Goal: Ask a question: Seek information or help from site administrators or community

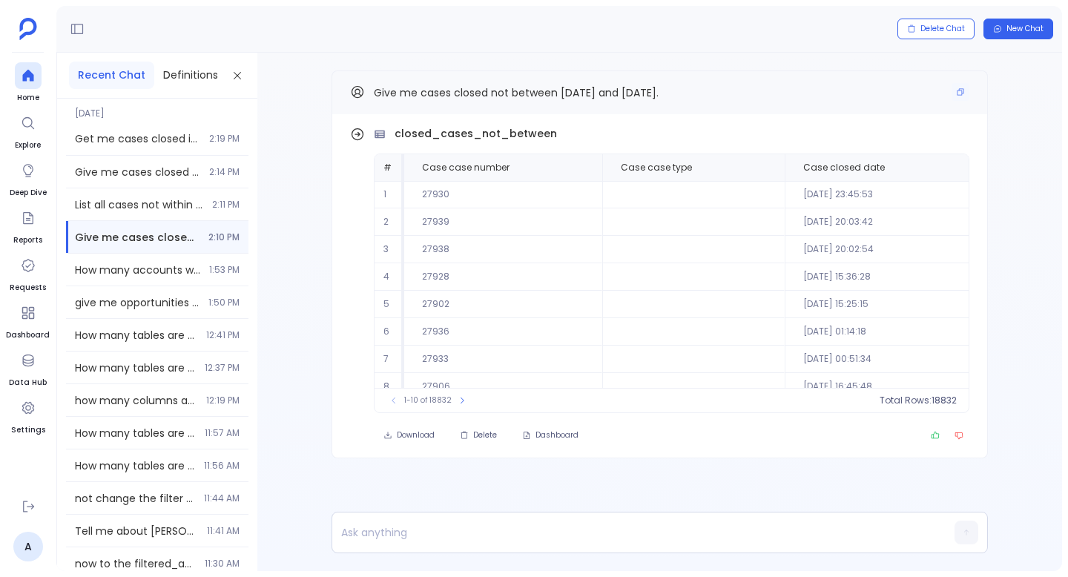
click at [948, 96] on div "Give me cases closed not between [DATE] and [DATE]." at bounding box center [659, 92] width 619 height 19
click at [958, 94] on icon "Copy" at bounding box center [960, 92] width 7 height 7
click at [452, 543] on div at bounding box center [631, 532] width 598 height 40
click at [444, 538] on p at bounding box center [631, 532] width 598 height 21
click at [1022, 26] on span "New Chat" at bounding box center [1024, 29] width 37 height 10
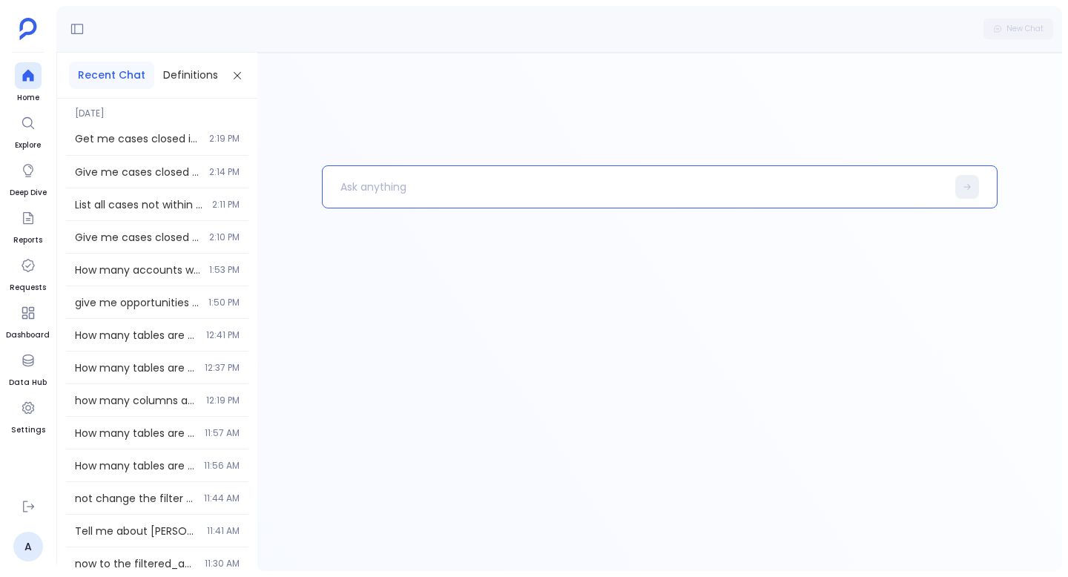
click at [384, 189] on p at bounding box center [635, 187] width 624 height 39
click at [550, 188] on p "Give me cases closed not between [DATE] and [DATE]." at bounding box center [627, 187] width 608 height 39
click at [470, 185] on p "Give me cases closed not between [DATE] and [DATE]." at bounding box center [627, 187] width 608 height 39
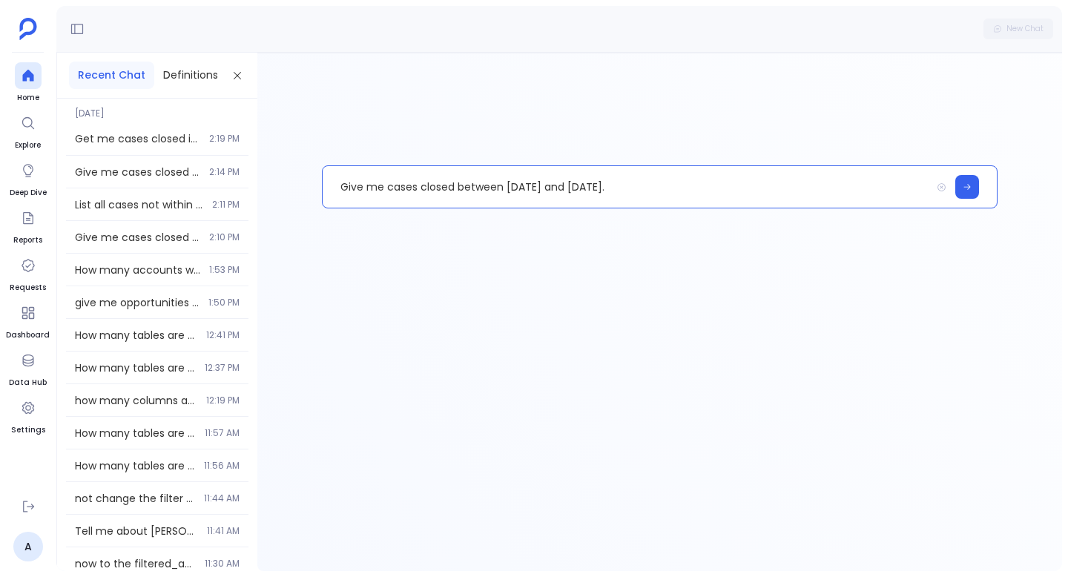
drag, startPoint x: 503, startPoint y: 188, endPoint x: 690, endPoint y: 190, distance: 186.9
click at [690, 190] on p "Give me cases closed between [DATE] and [DATE]." at bounding box center [627, 187] width 608 height 39
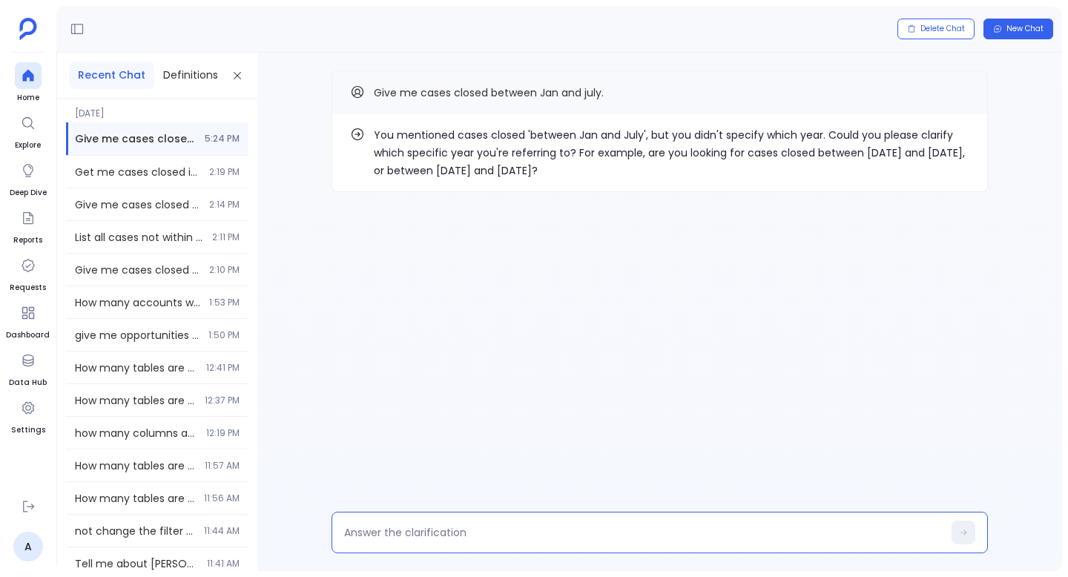
click at [498, 530] on textarea at bounding box center [643, 532] width 598 height 15
type textarea "[DATE] and [DATE]"
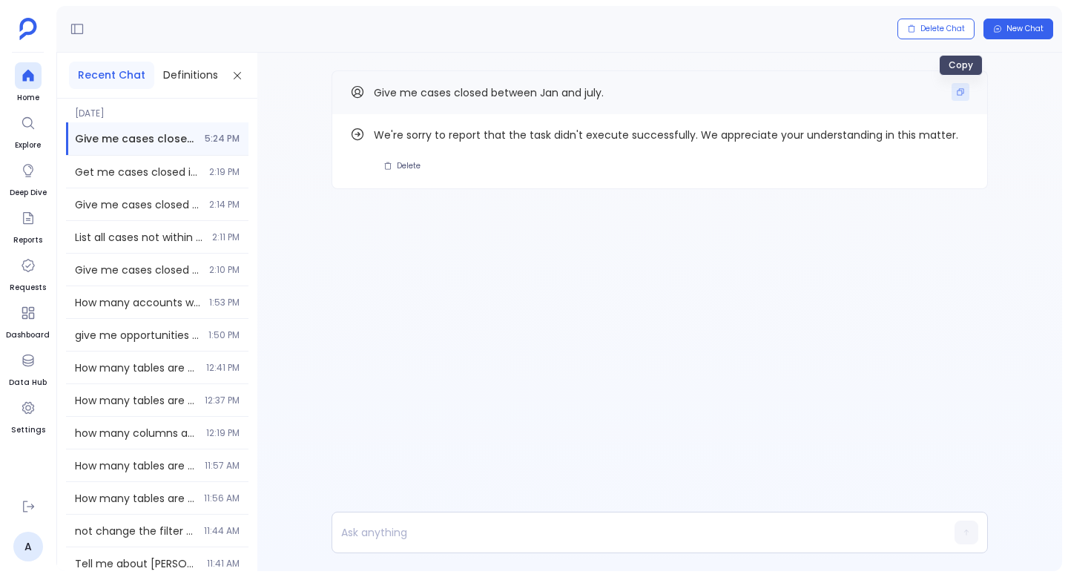
click at [962, 97] on button "Copy" at bounding box center [960, 92] width 18 height 18
click at [403, 173] on button "Delete" at bounding box center [402, 166] width 56 height 21
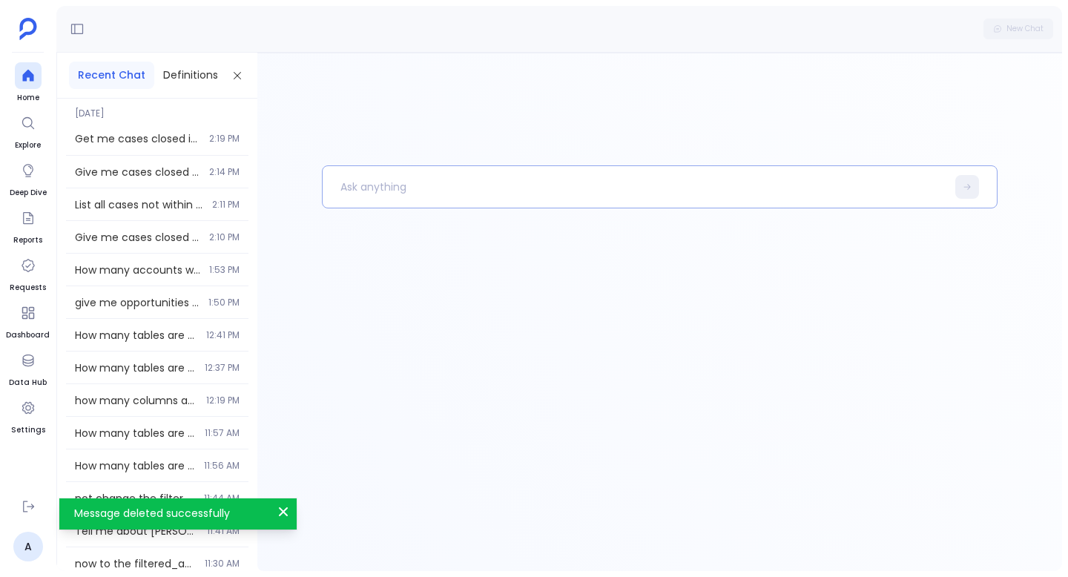
click at [400, 181] on p at bounding box center [635, 187] width 624 height 39
paste p
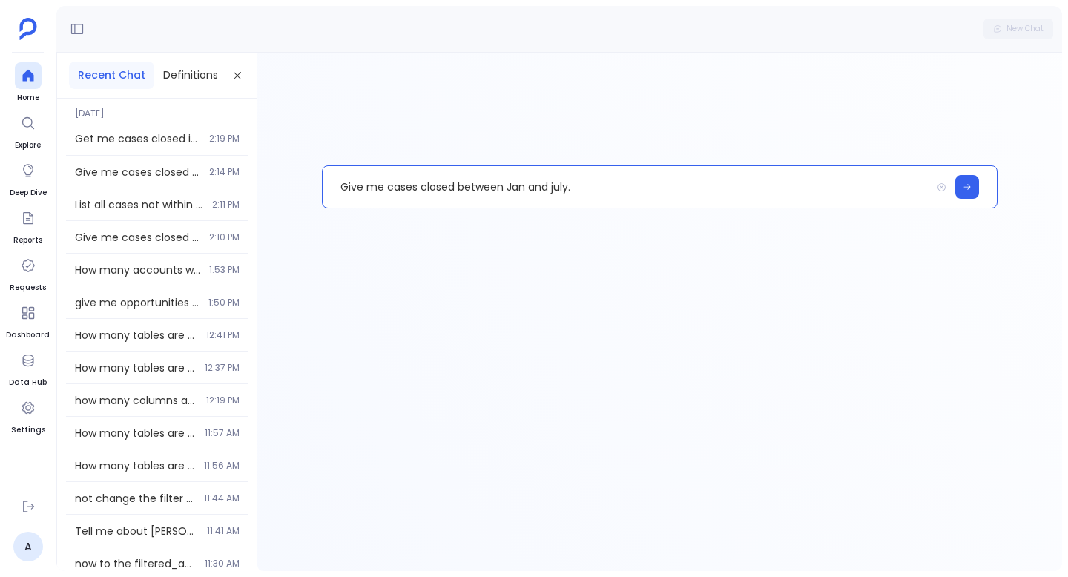
click at [526, 189] on p "Give me cases closed between Jan and july." at bounding box center [627, 187] width 608 height 39
click at [592, 189] on p "Give me cases closed between [DATE] and july." at bounding box center [627, 187] width 608 height 39
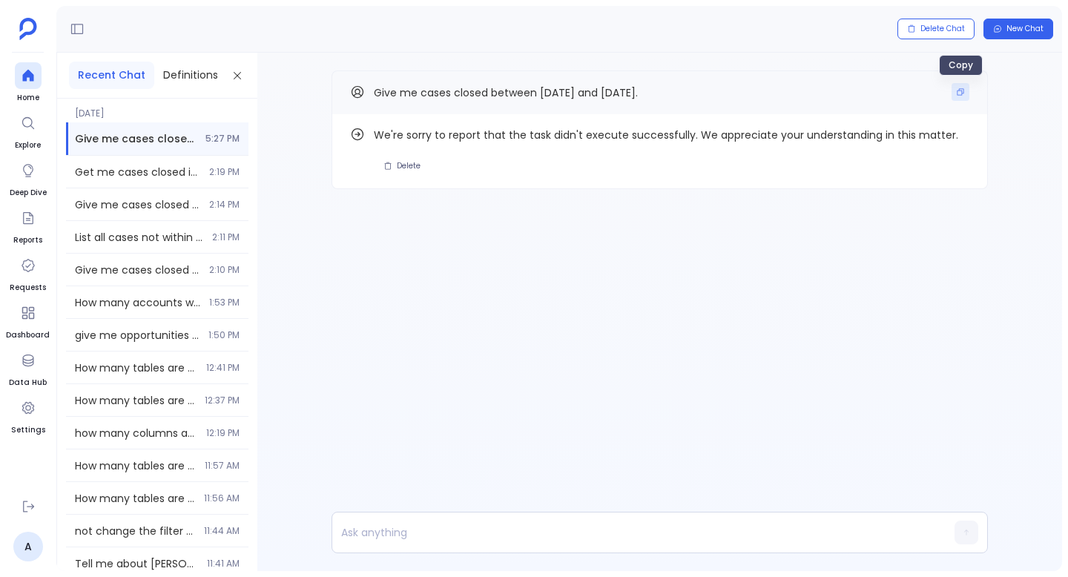
click at [960, 95] on icon "Copy" at bounding box center [960, 91] width 9 height 9
click at [403, 163] on span "Delete" at bounding box center [409, 166] width 24 height 10
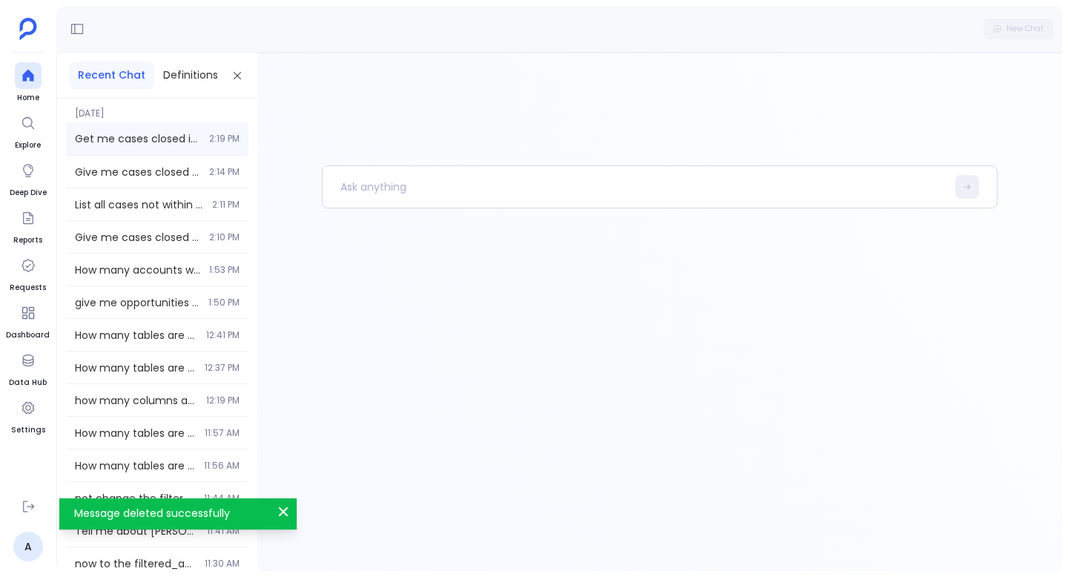
click at [195, 143] on span "Get me cases closed in current and last 2 months, between [DATE] and [DATE], no…" at bounding box center [137, 138] width 125 height 15
